Goal: Information Seeking & Learning: Find specific fact

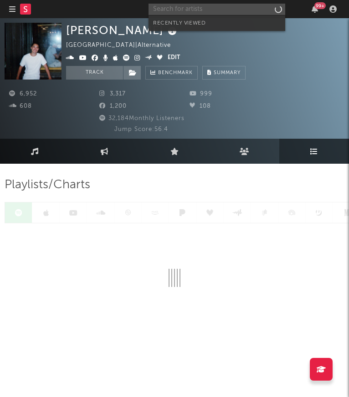
click at [245, 13] on input "text" at bounding box center [216, 9] width 137 height 11
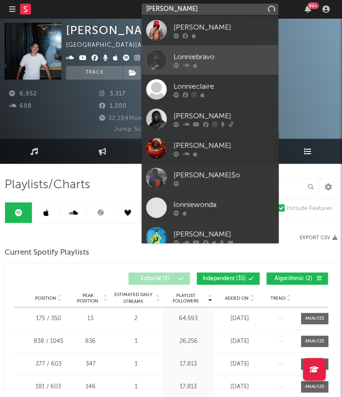
type input "LONNIEB"
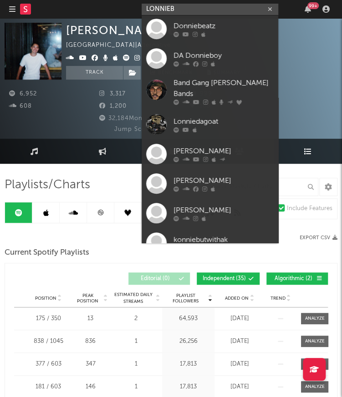
scroll to position [187, 0]
